Goal: Register for event/course

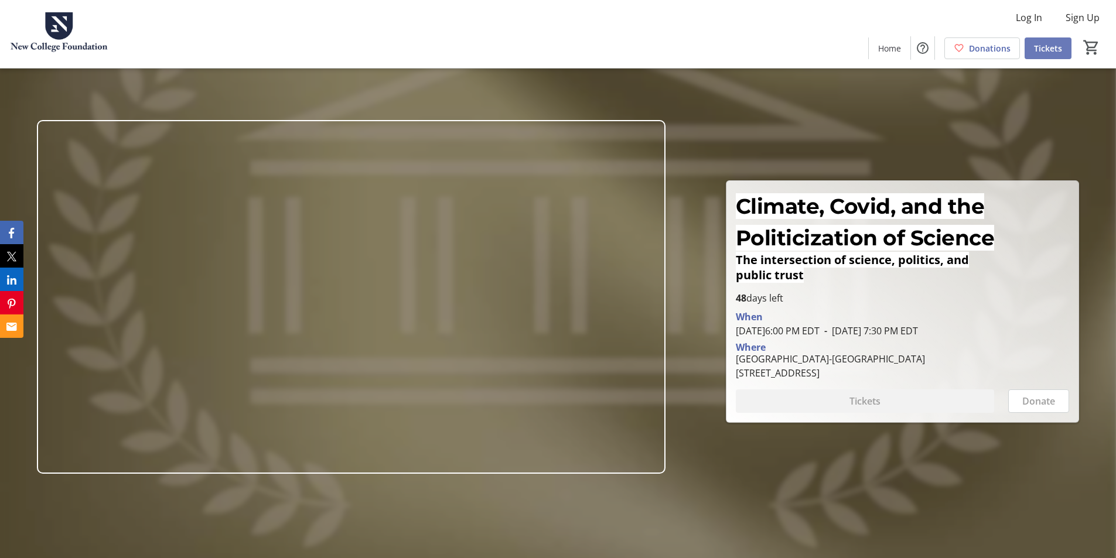
click at [1049, 52] on span "Tickets" at bounding box center [1048, 48] width 28 height 12
